Goal: Information Seeking & Learning: Find specific fact

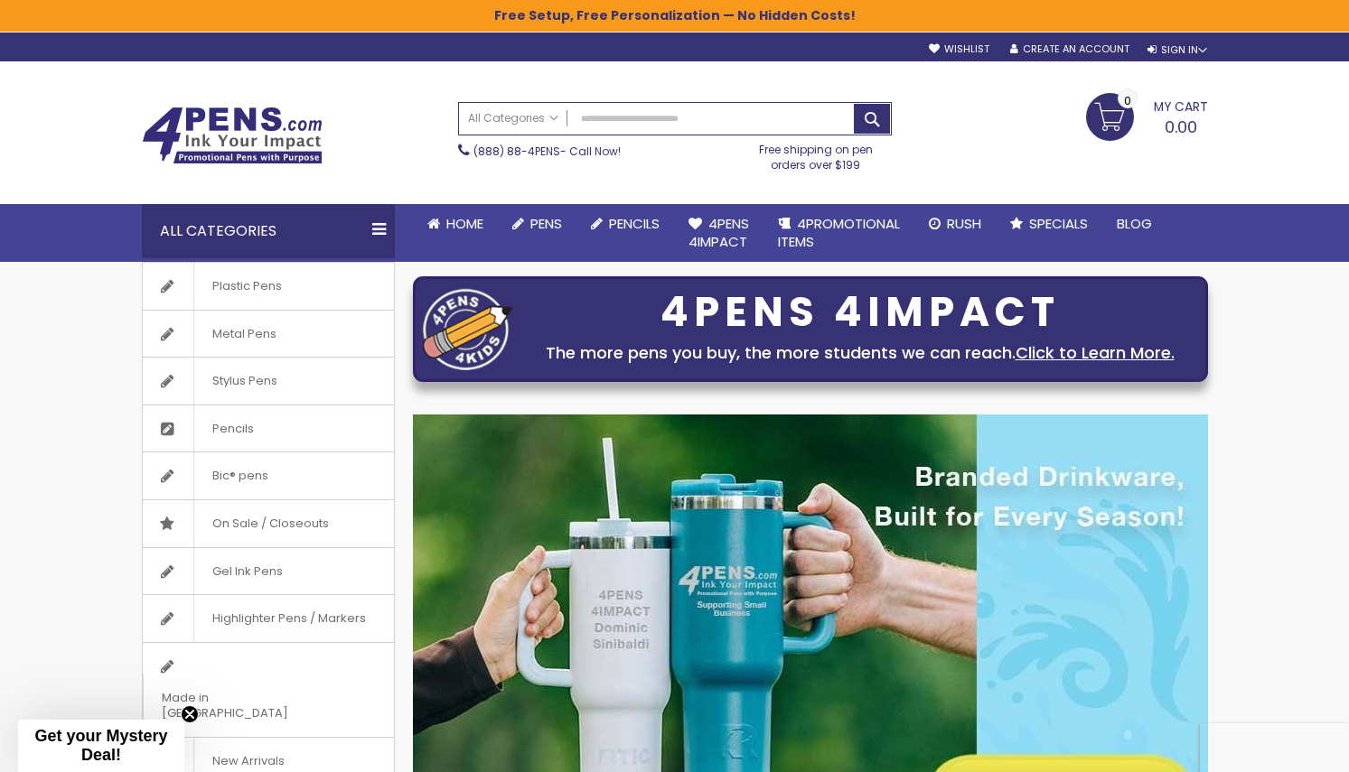
click at [681, 117] on input "Search" at bounding box center [675, 119] width 432 height 32
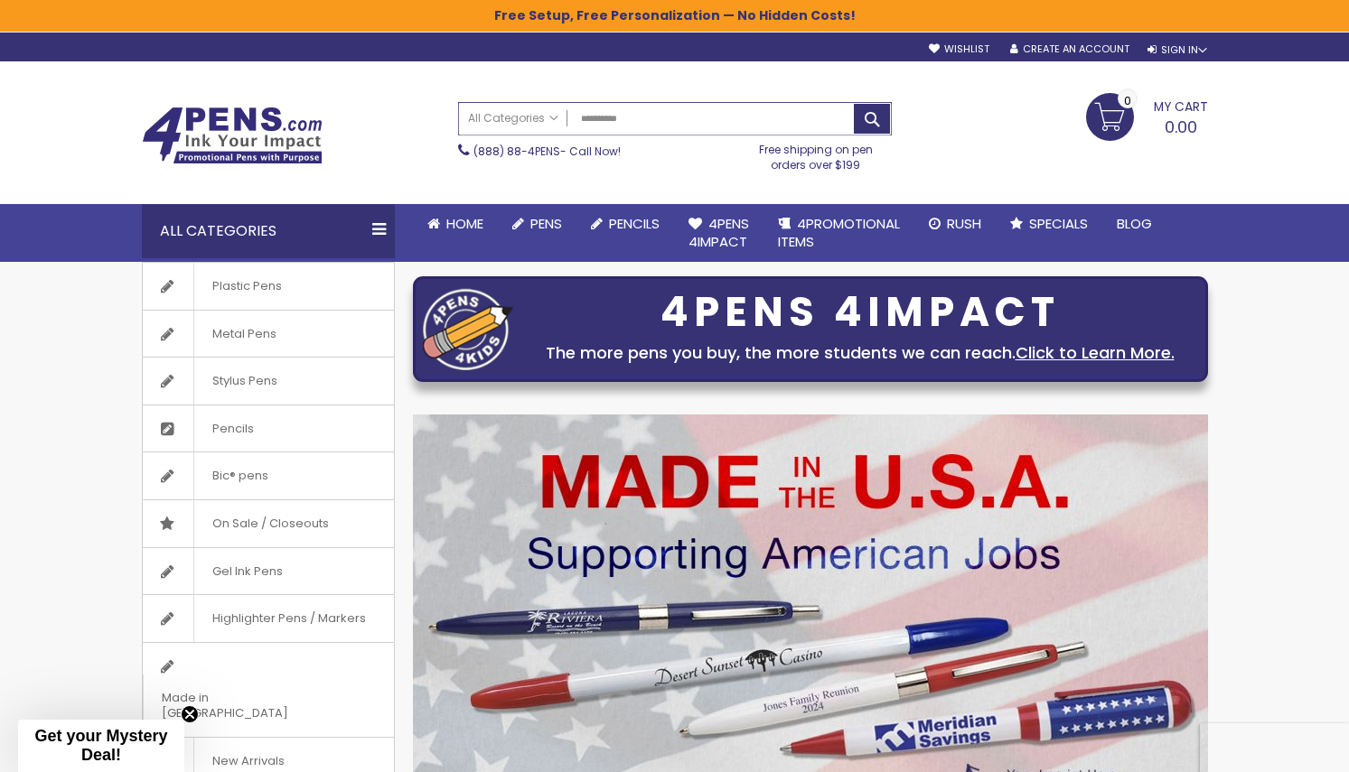
type input "**********"
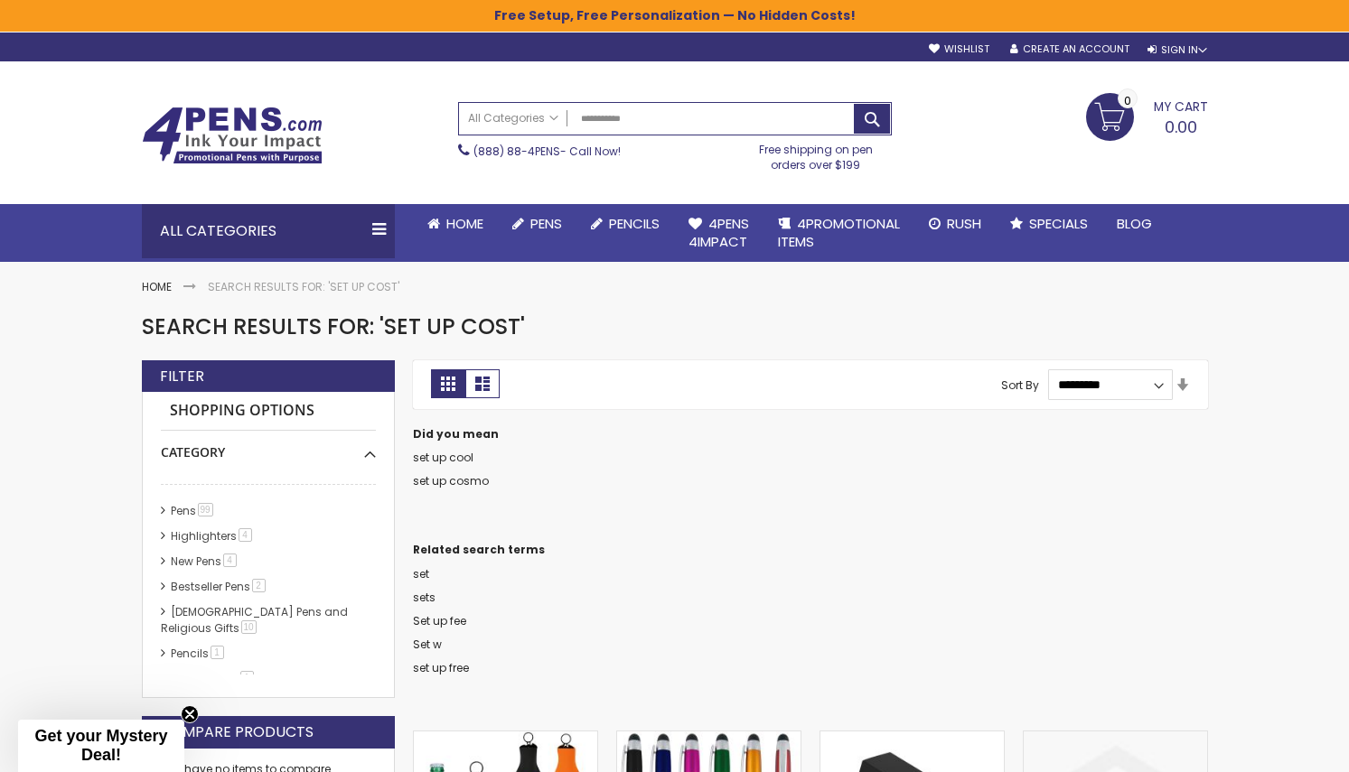
scroll to position [92, 0]
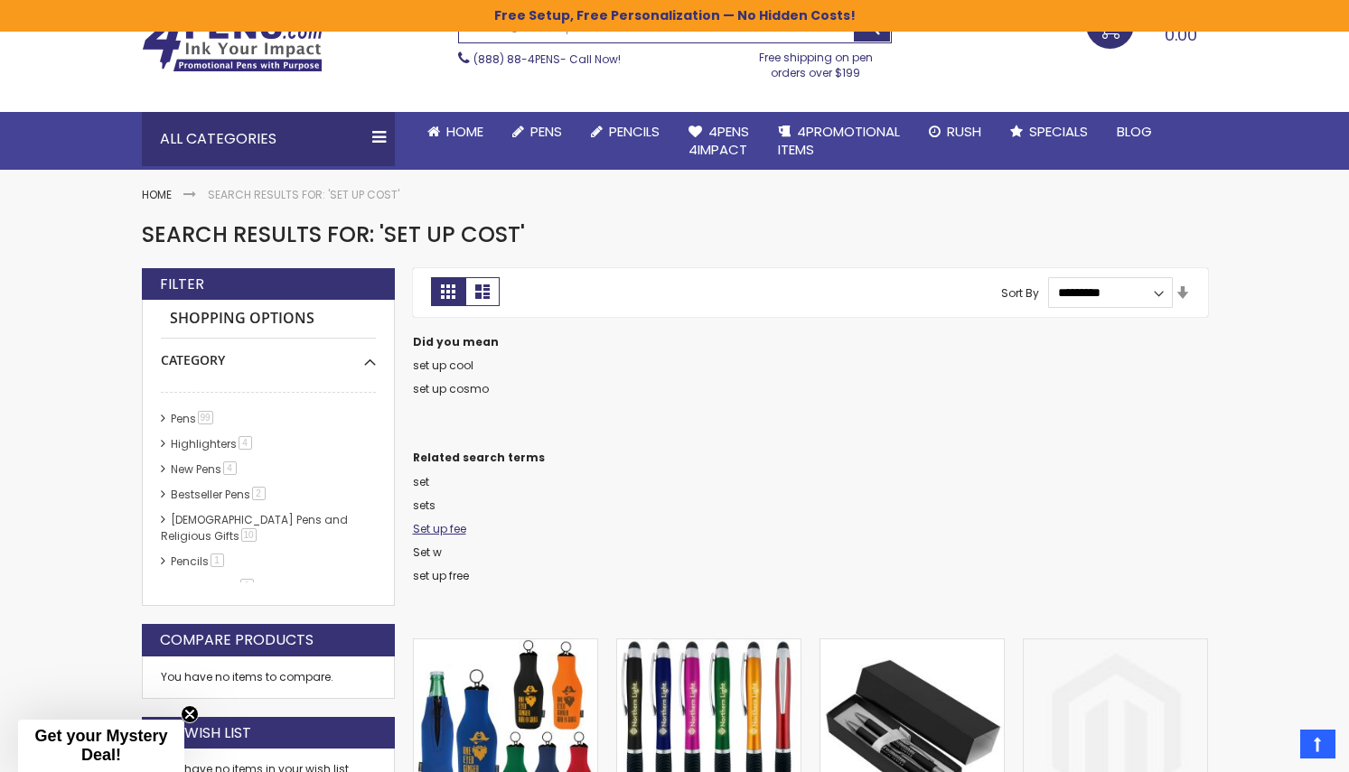
click at [443, 527] on link "Set up fee" at bounding box center [439, 528] width 53 height 15
